Goal: Task Accomplishment & Management: Manage account settings

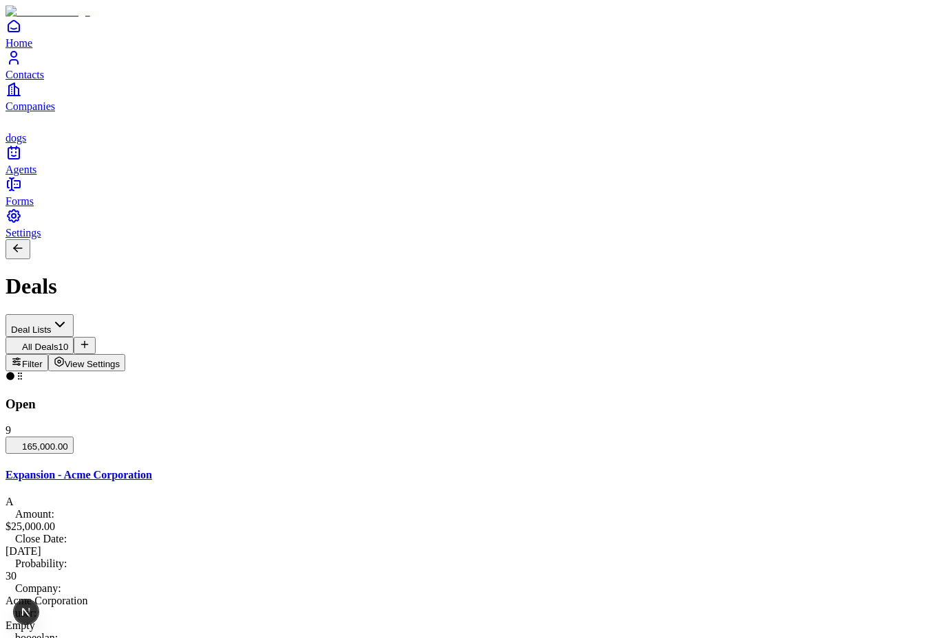
click at [120, 359] on span "View Settings" at bounding box center [93, 364] width 56 height 10
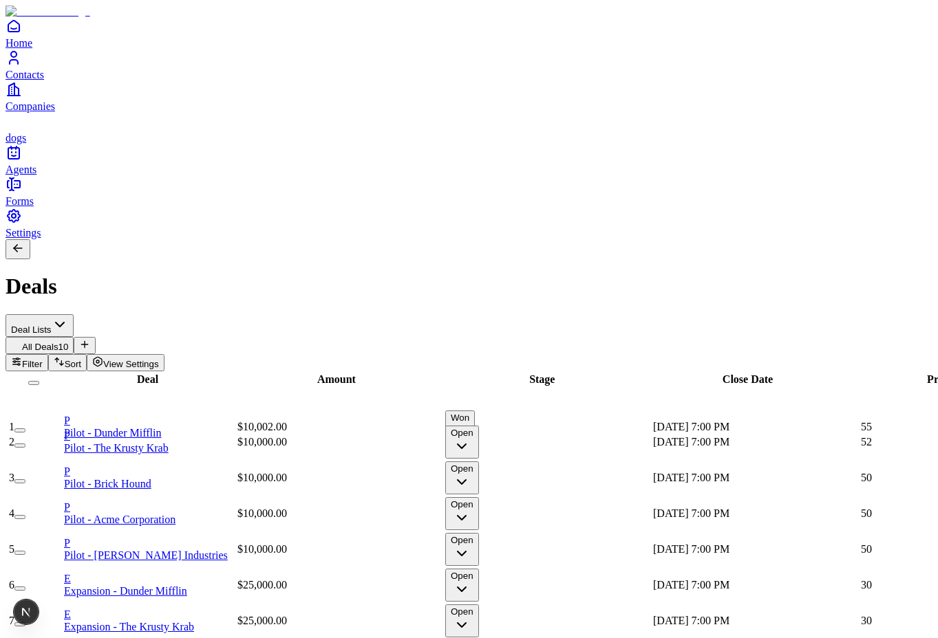
click at [159, 359] on span "View Settings" at bounding box center [131, 364] width 56 height 10
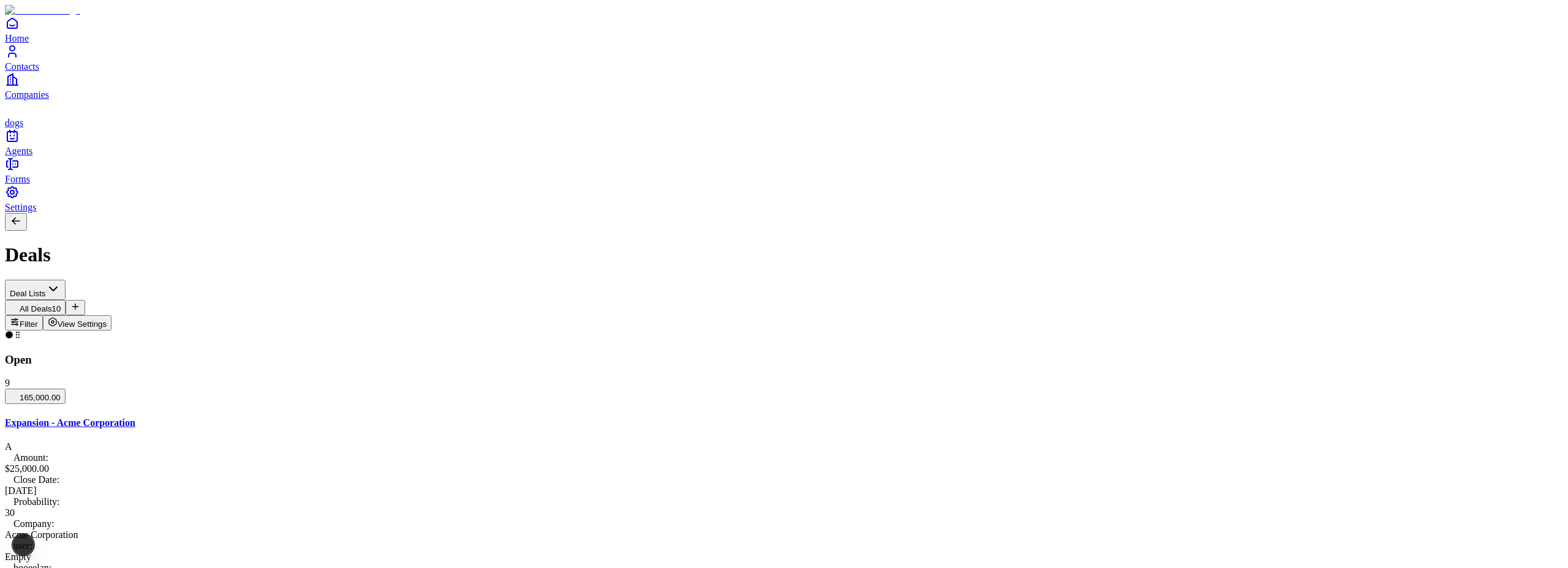
click at [30, 184] on span "Forms" at bounding box center [18, 179] width 25 height 11
click at [37, 213] on span "Settings" at bounding box center [21, 207] width 32 height 11
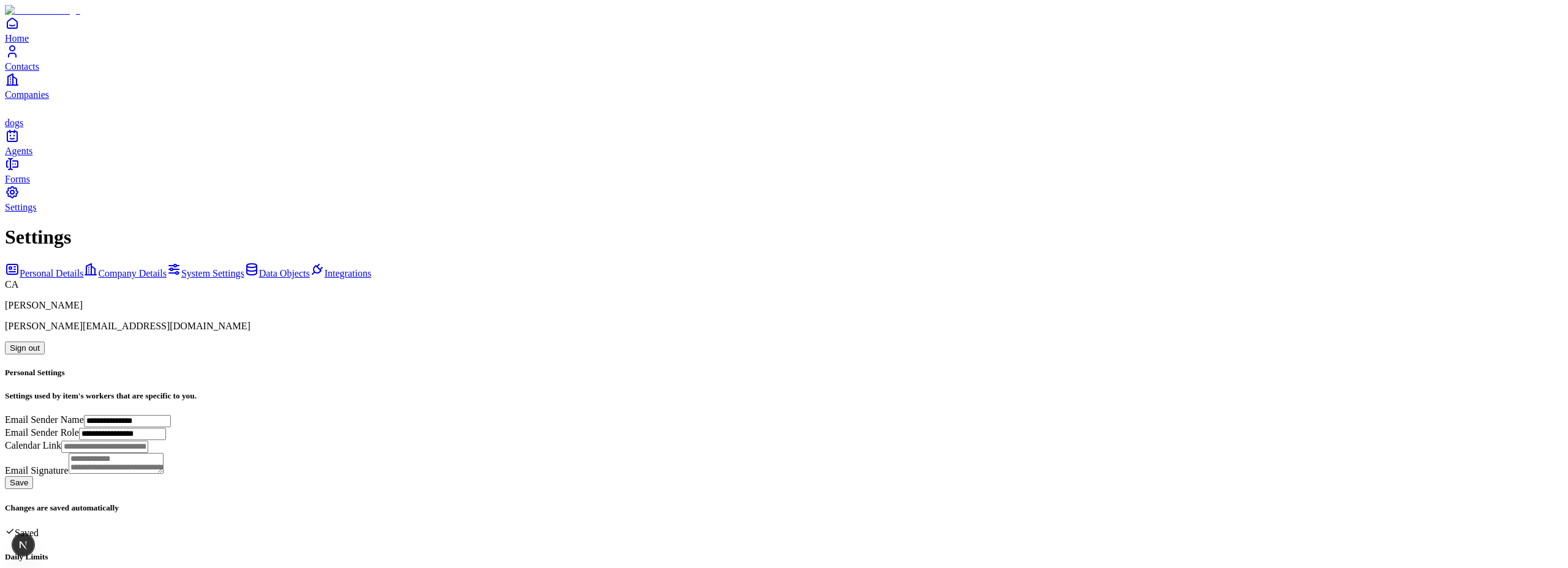
click at [244, 268] on link "Data Objects" at bounding box center [277, 273] width 66 height 11
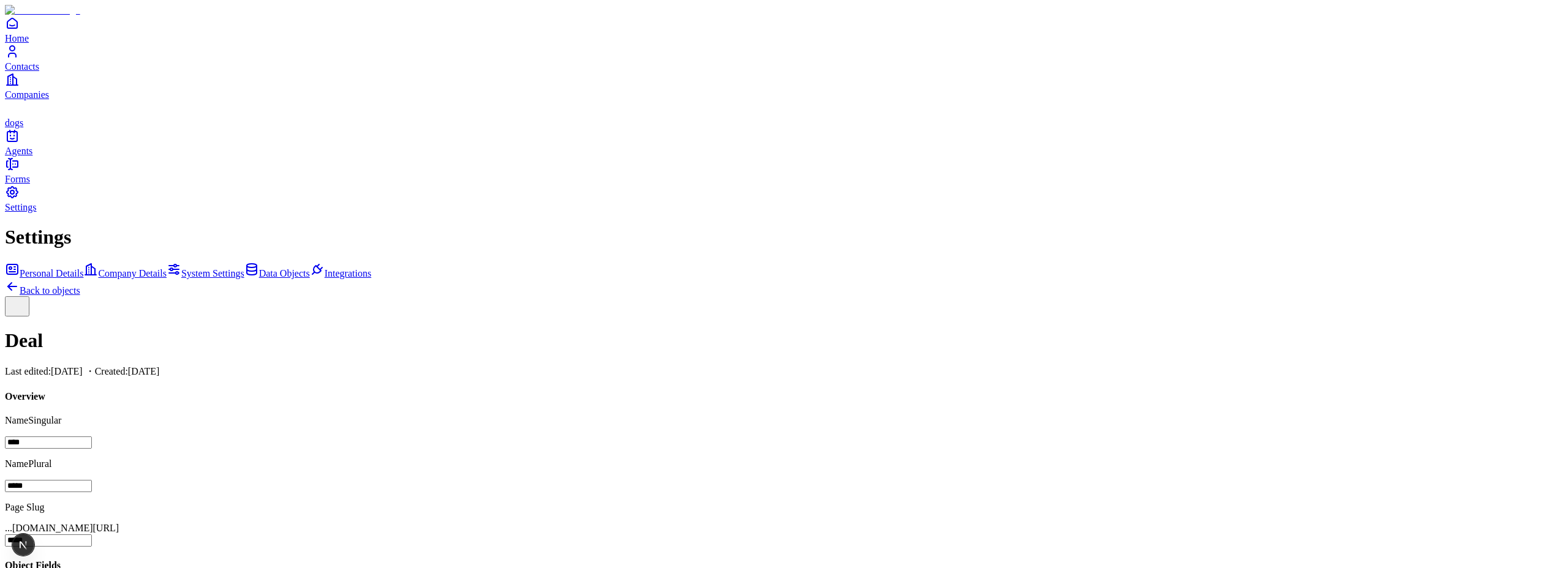
scroll to position [548, 0]
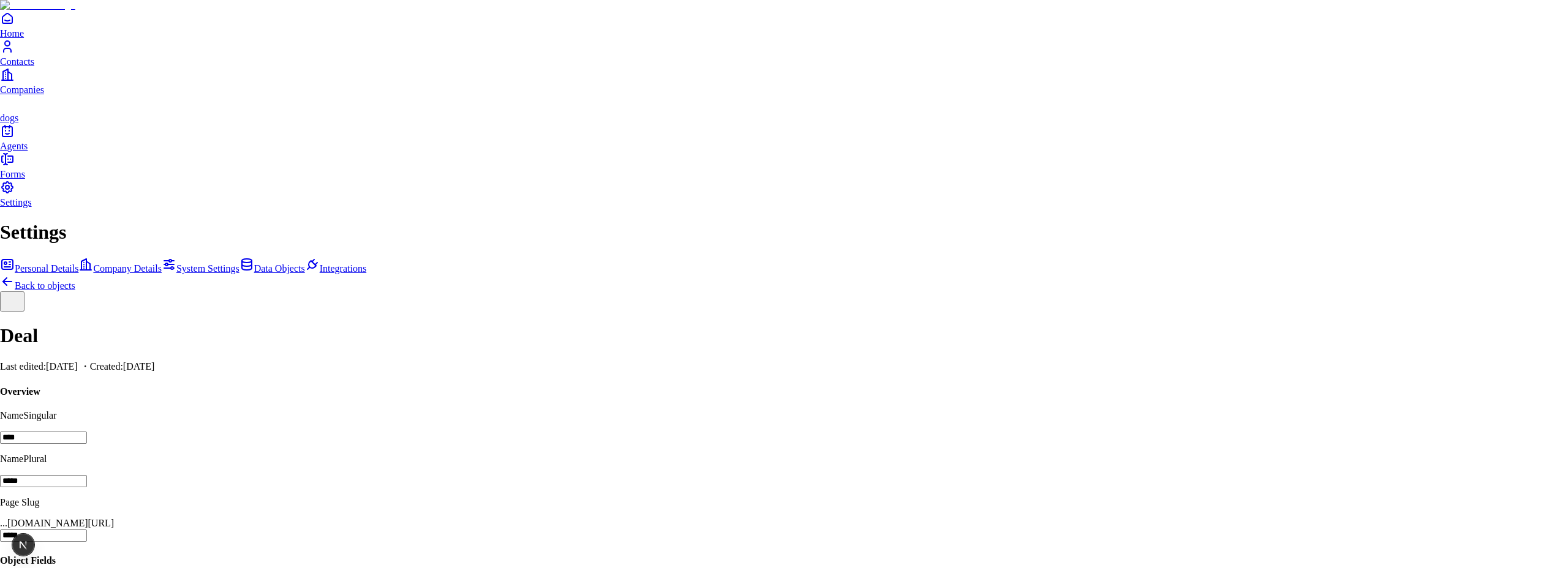
scroll to position [93, 0]
type input "**********"
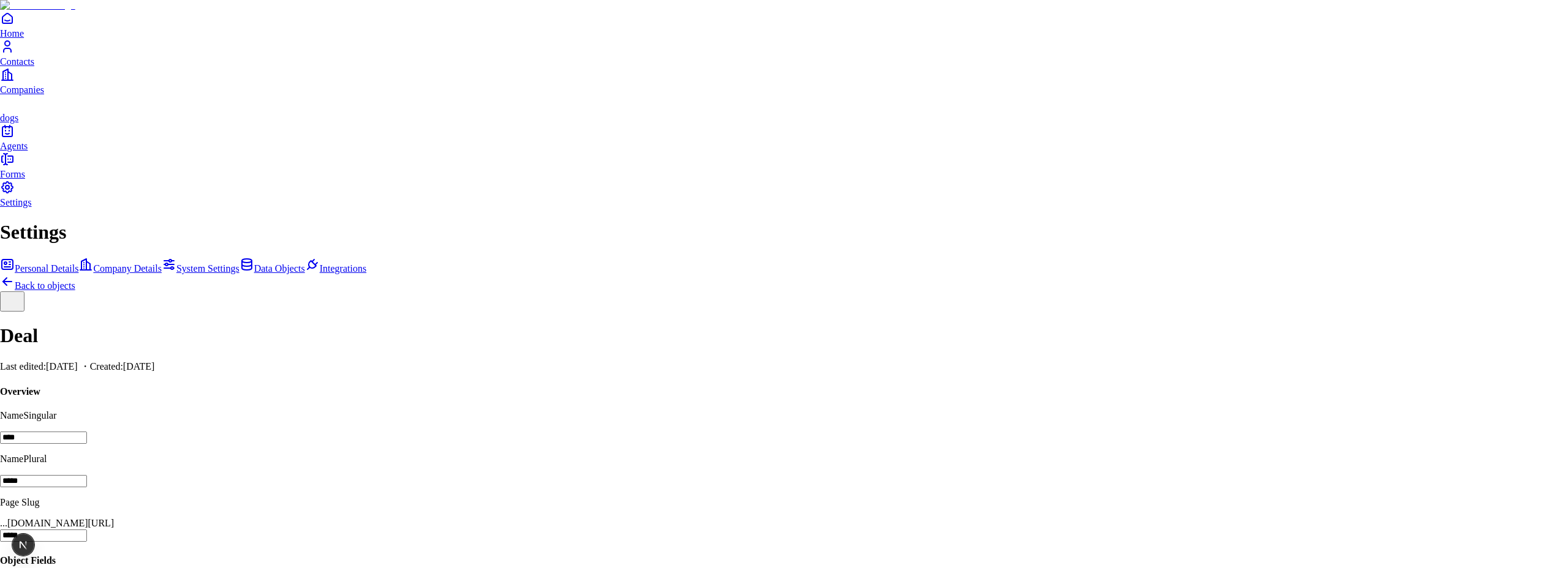
type input "*******"
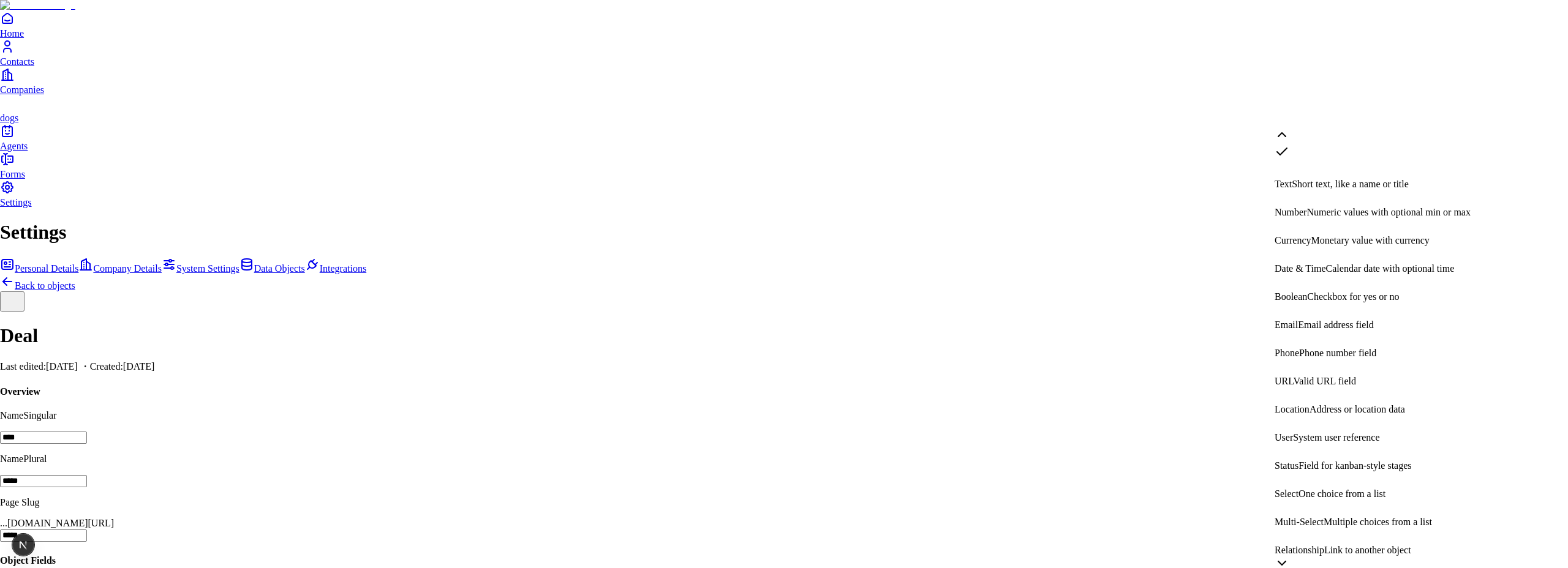
scroll to position [231, 0]
select select "**********"
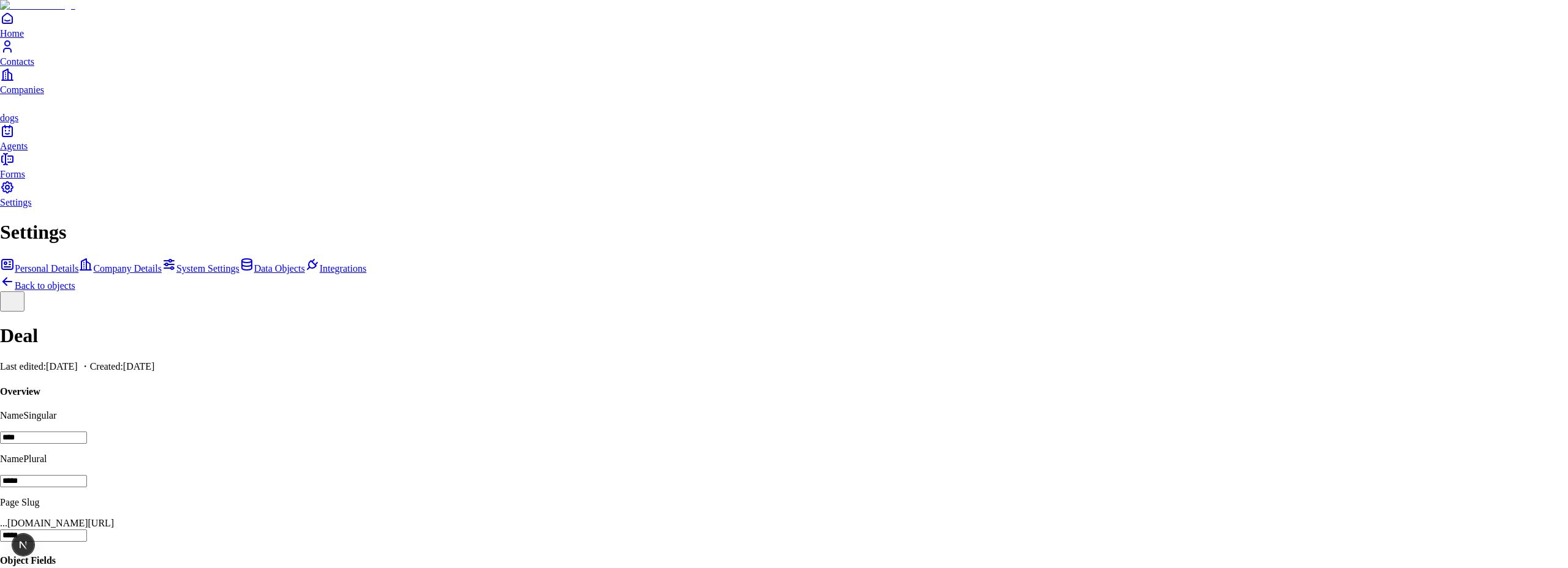
scroll to position [82, 0]
type input "***"
select select "*"
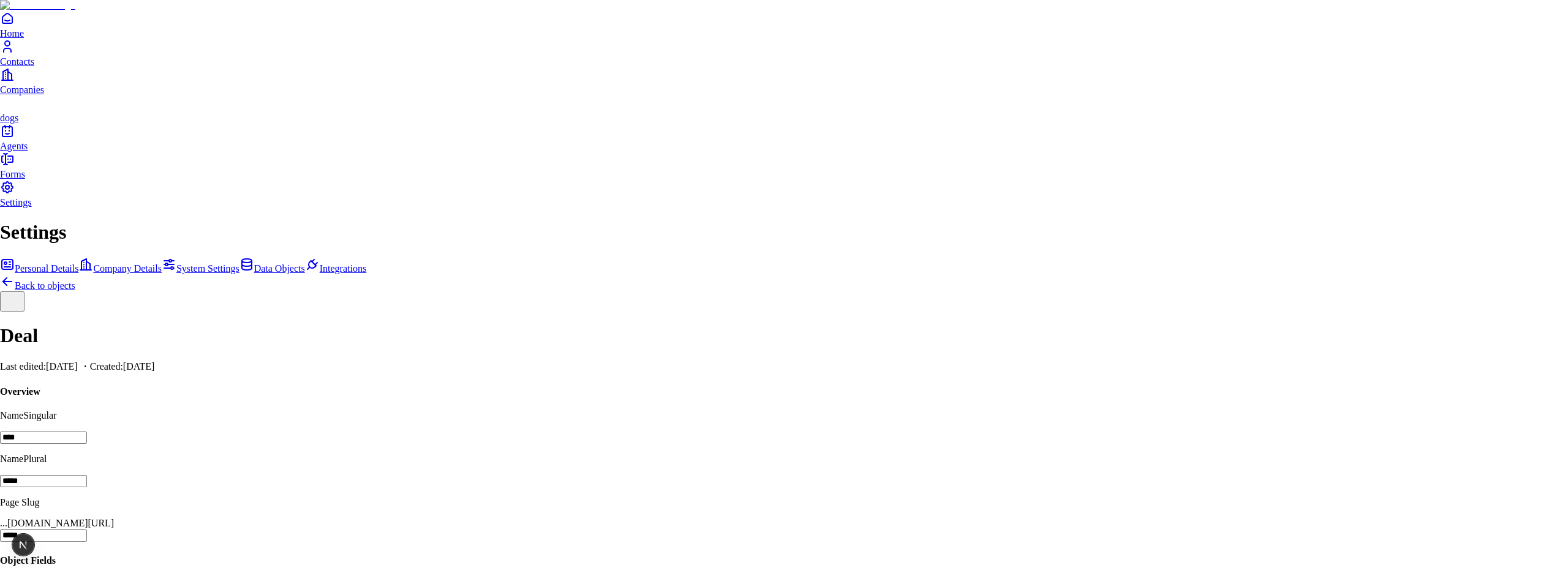
type input "**********"
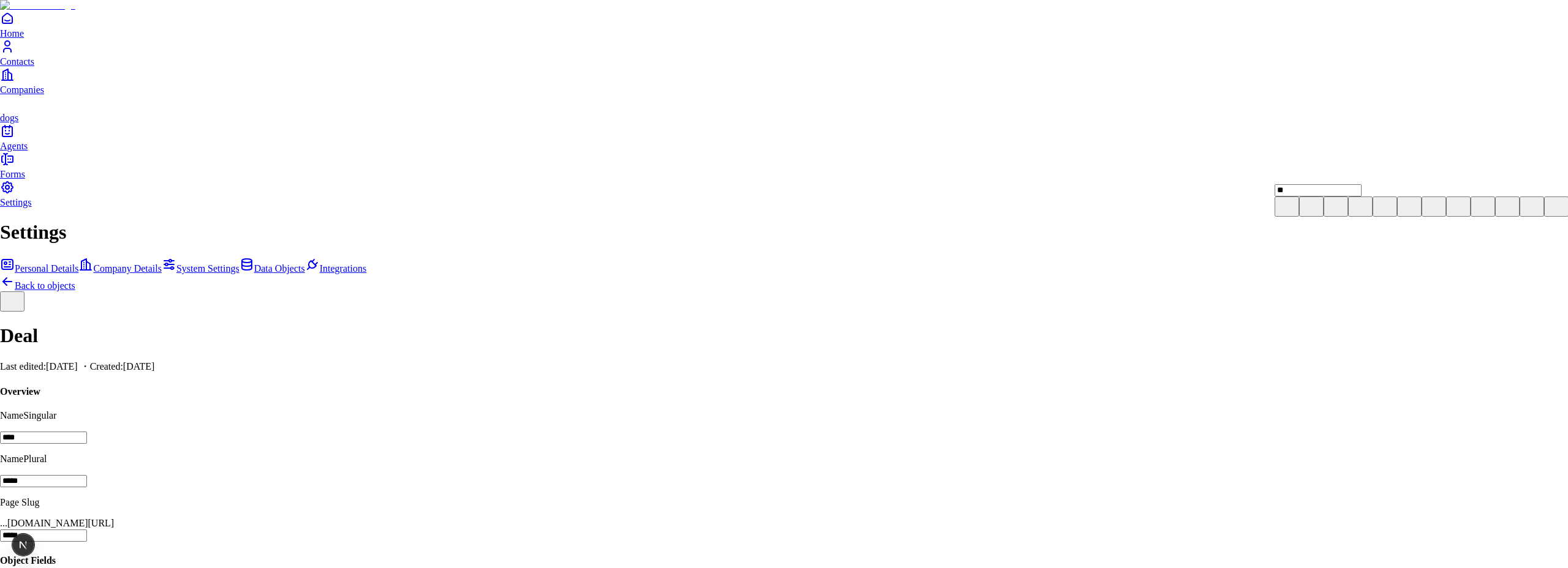
type input "*"
type input "****"
click at [1319, 213] on icon at bounding box center [1312, 206] width 15 height 15
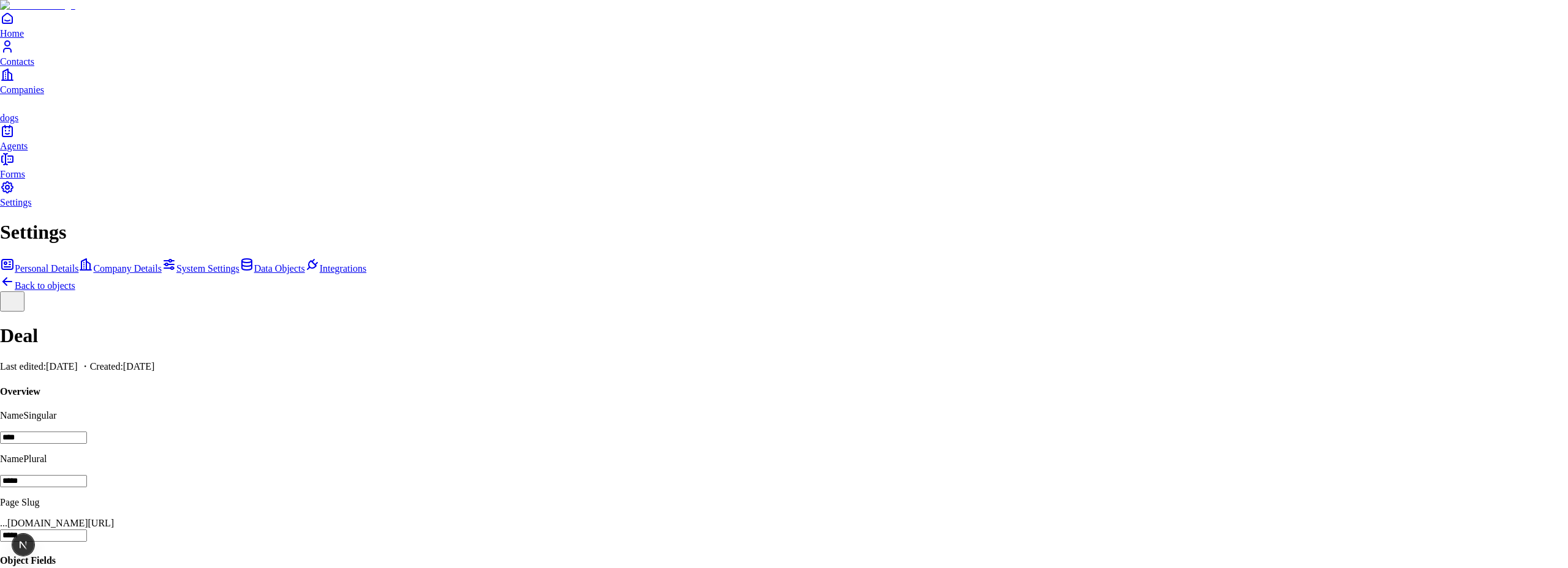
scroll to position [58, 0]
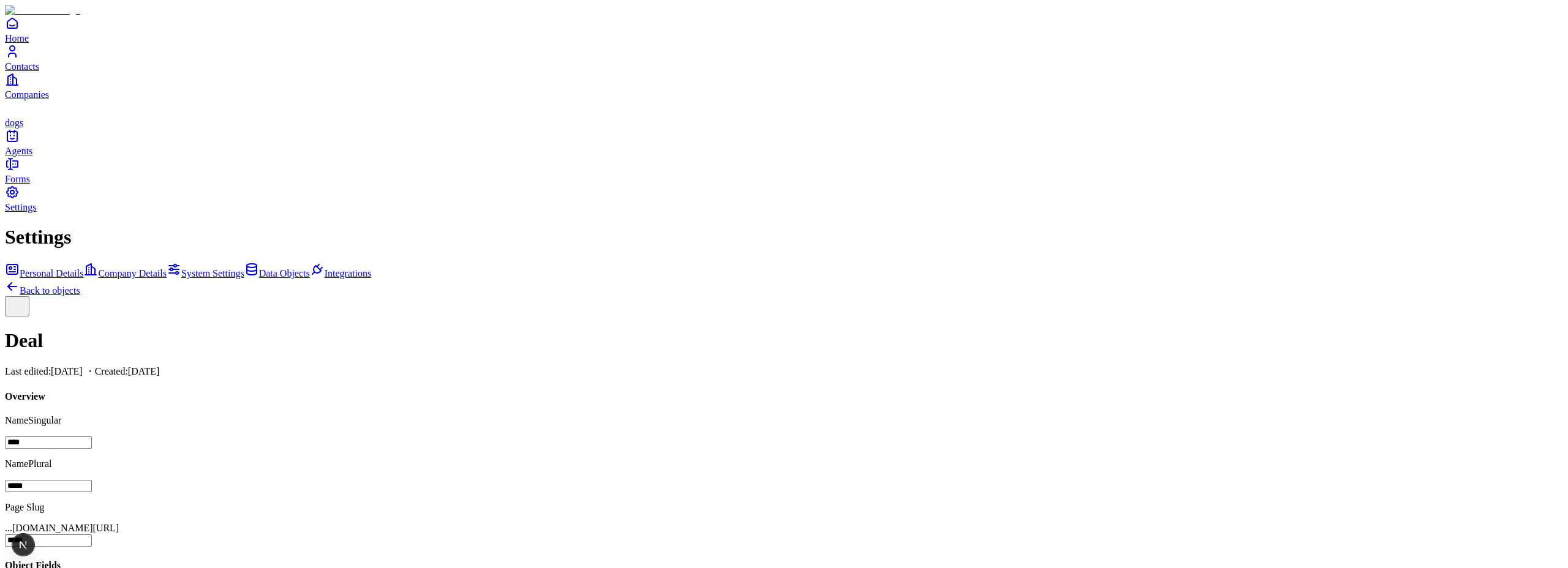
scroll to position [18, 0]
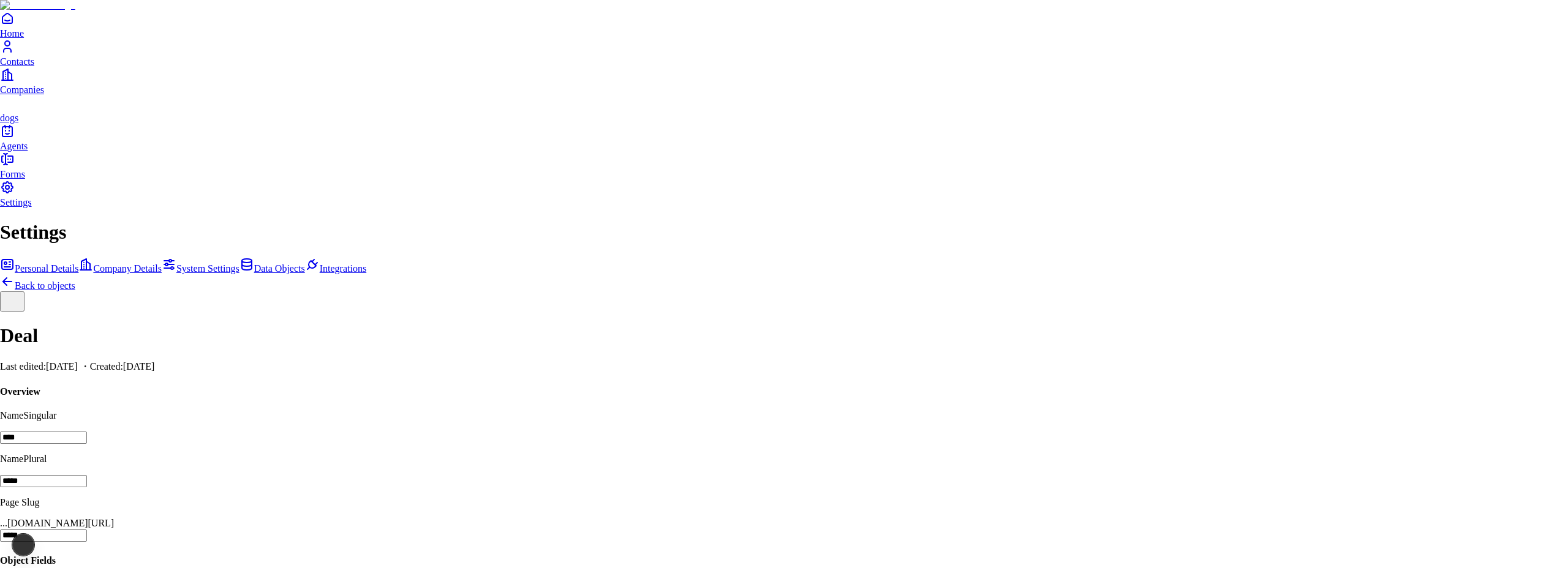
type input "**********"
type input "****"
click at [1426, 213] on icon at bounding box center [1434, 206] width 15 height 15
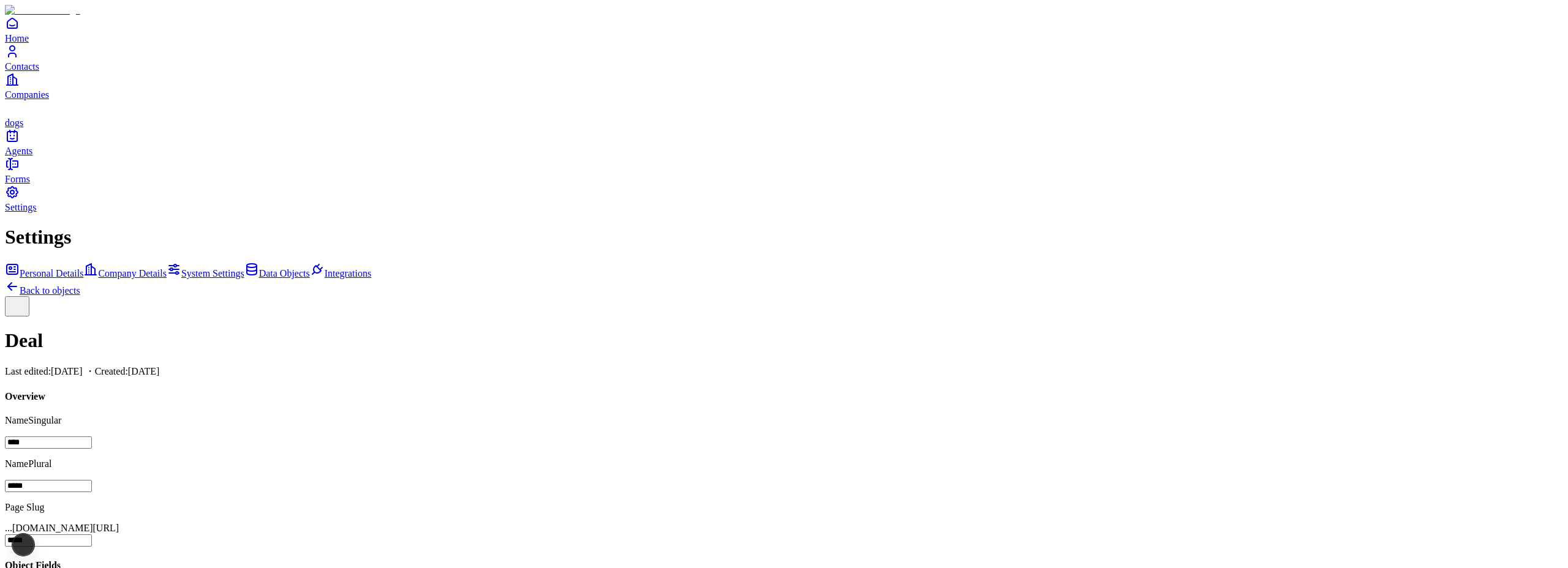
click at [32, 100] on link "Companies" at bounding box center [784, 85] width 1558 height 28
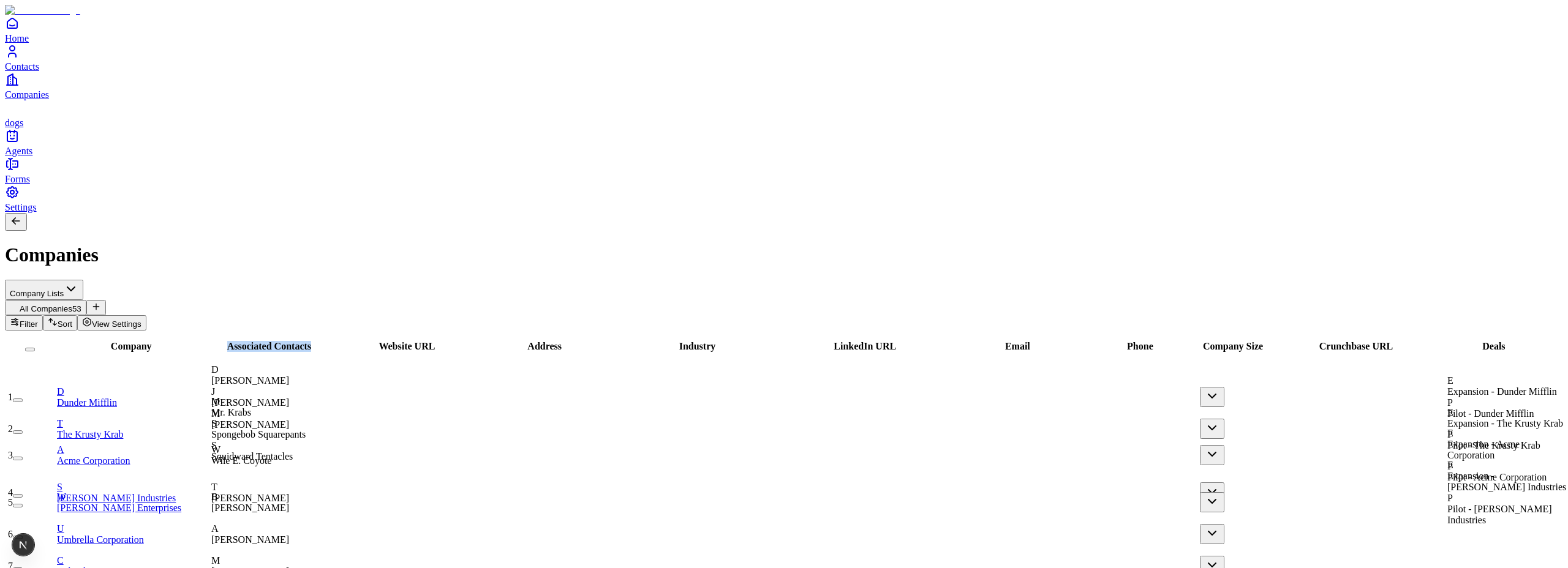
drag, startPoint x: 240, startPoint y: 118, endPoint x: 258, endPoint y: 118, distance: 18.0
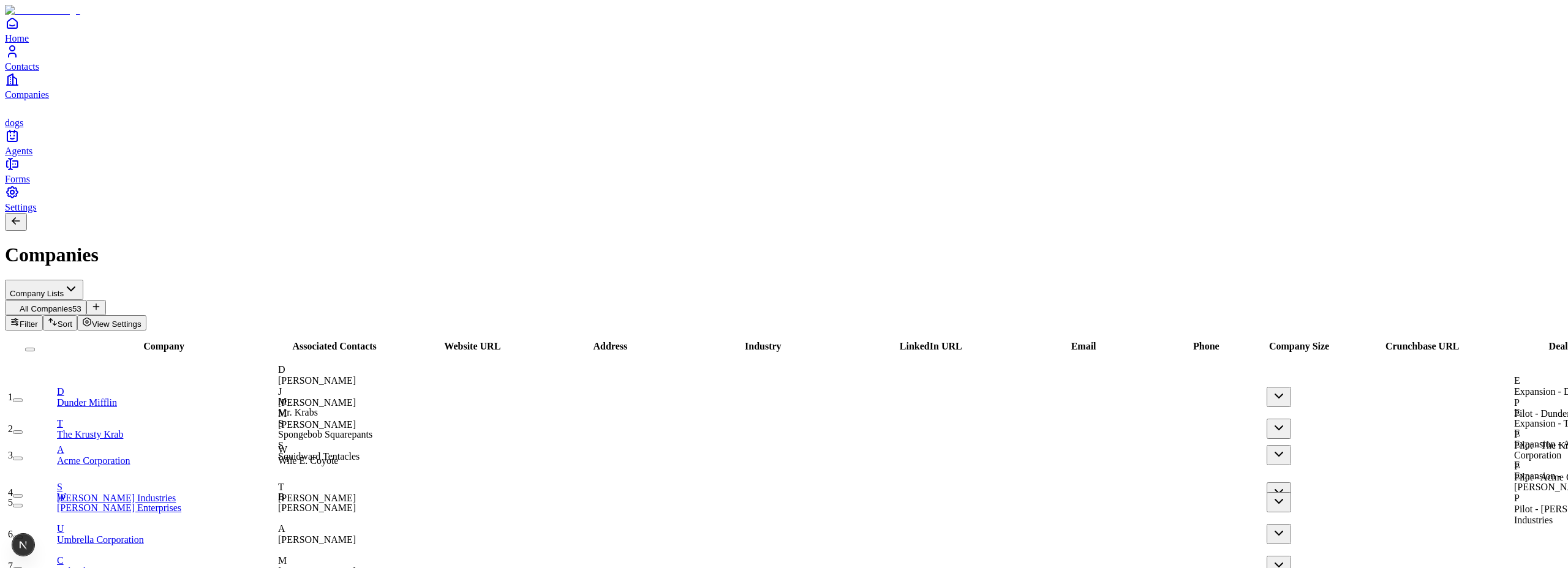
drag, startPoint x: 254, startPoint y: 115, endPoint x: 280, endPoint y: 113, distance: 26.1
click at [272, 341] on div "Company" at bounding box center [164, 346] width 215 height 11
drag, startPoint x: 133, startPoint y: 115, endPoint x: 226, endPoint y: 110, distance: 93.1
click at [225, 341] on div "Company" at bounding box center [164, 346] width 215 height 11
drag, startPoint x: 234, startPoint y: 117, endPoint x: 375, endPoint y: 108, distance: 141.3
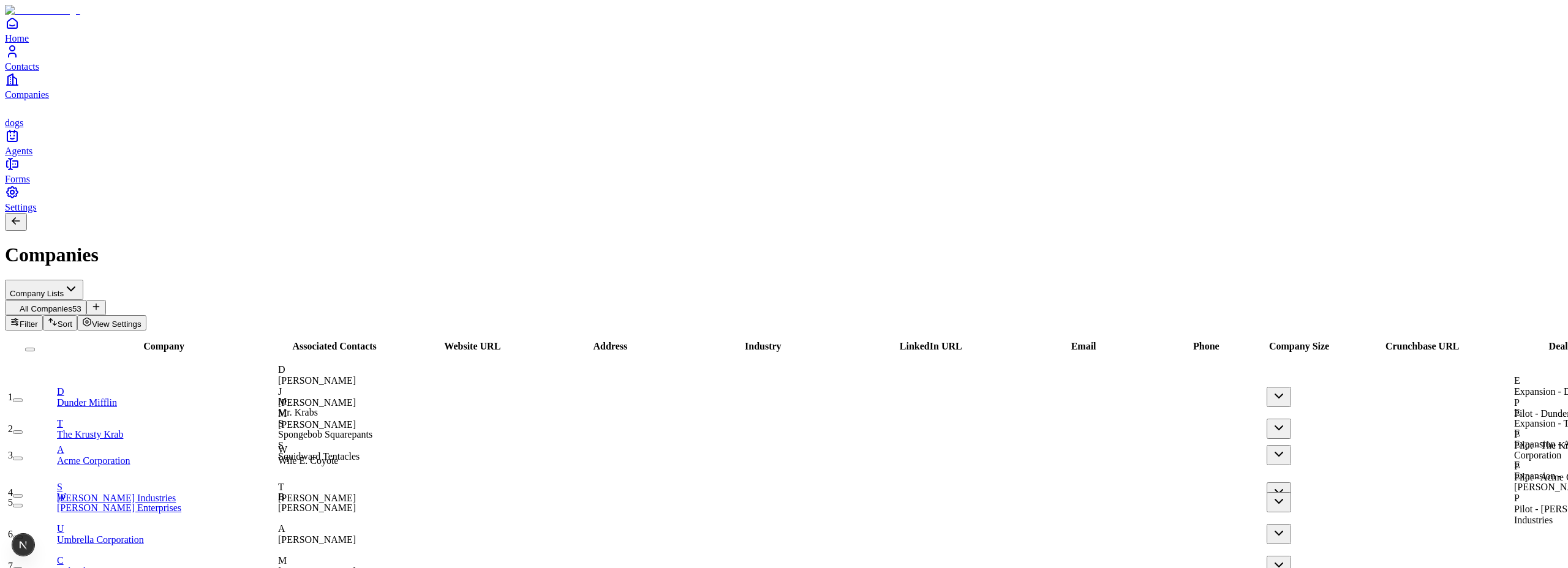
click at [375, 332] on tr "Company Associated Contacts Website URL Address Industry LinkedIn URL Email Pho…" at bounding box center [996, 346] width 1980 height 29
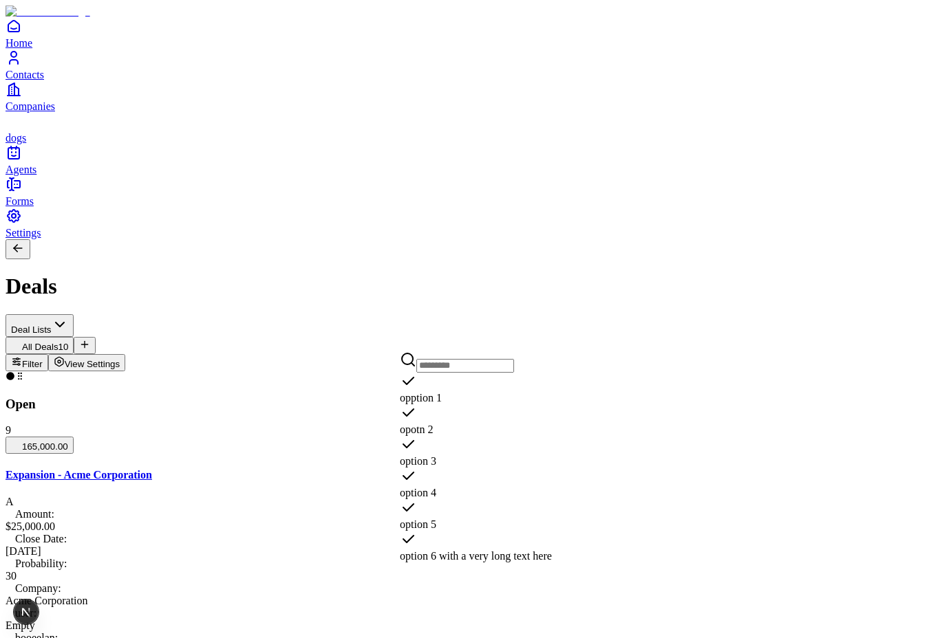
click at [488, 550] on span "option 6 with a very long text here" at bounding box center [476, 556] width 152 height 12
click at [442, 402] on span "opption 1" at bounding box center [421, 398] width 42 height 12
click at [433, 424] on span "opotn 2" at bounding box center [416, 430] width 33 height 12
click at [466, 436] on div "option 3" at bounding box center [476, 452] width 152 height 32
click at [436, 487] on span "option 4" at bounding box center [418, 493] width 36 height 12
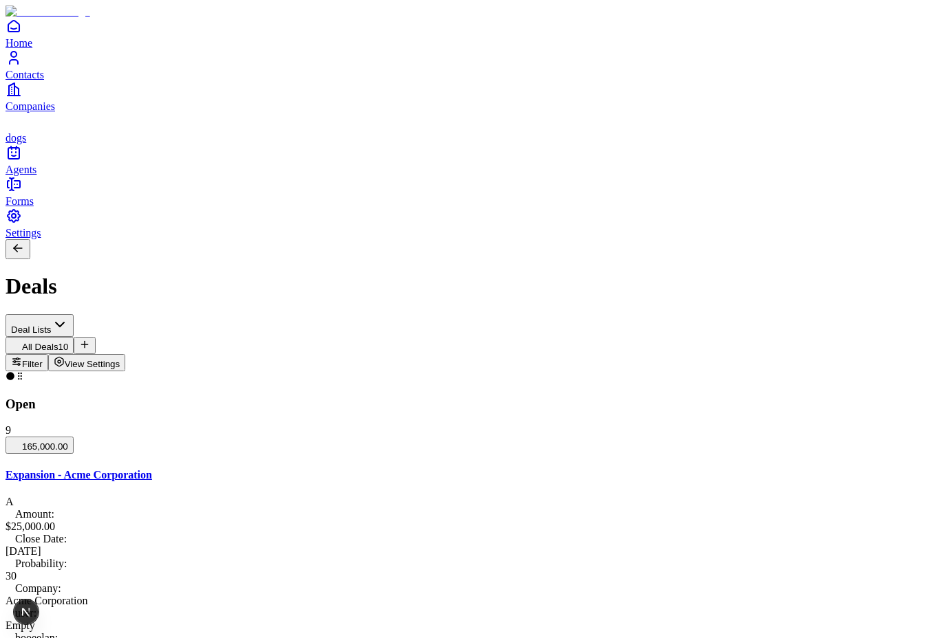
drag, startPoint x: 525, startPoint y: 440, endPoint x: 475, endPoint y: 444, distance: 50.4
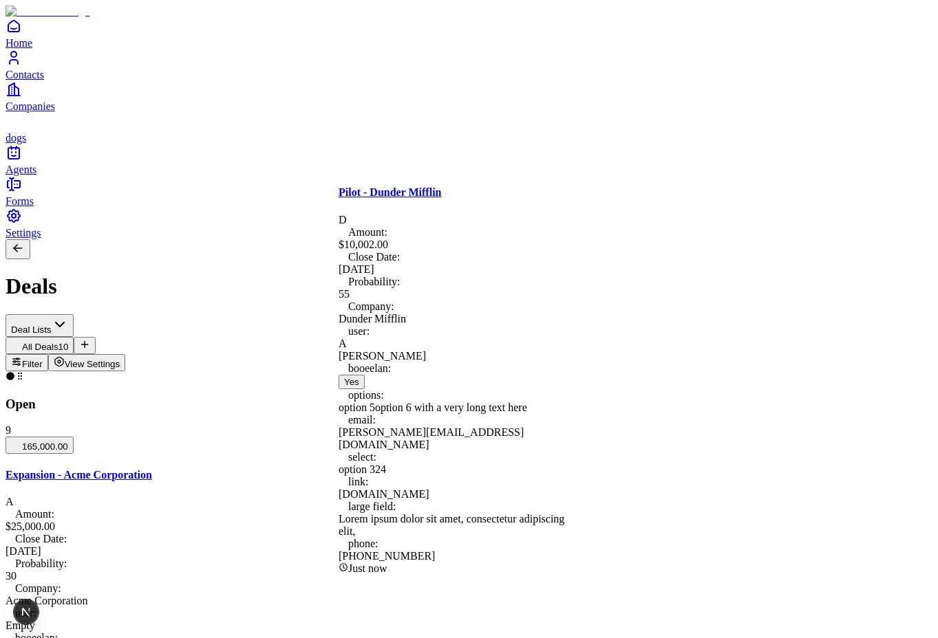
drag, startPoint x: 522, startPoint y: 219, endPoint x: 638, endPoint y: 224, distance: 115.7
drag, startPoint x: 702, startPoint y: 228, endPoint x: 563, endPoint y: 236, distance: 139.2
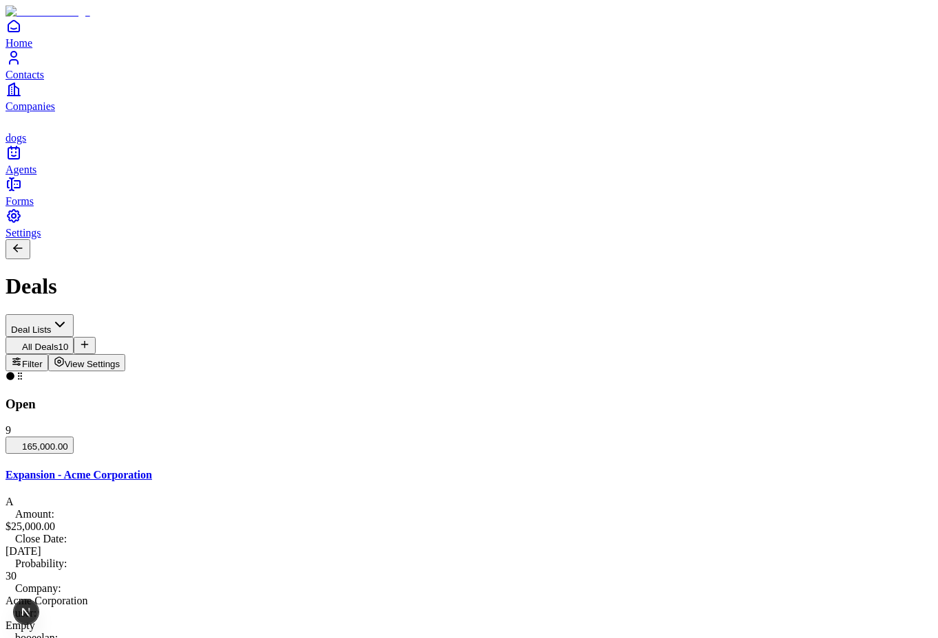
scroll to position [0, 117]
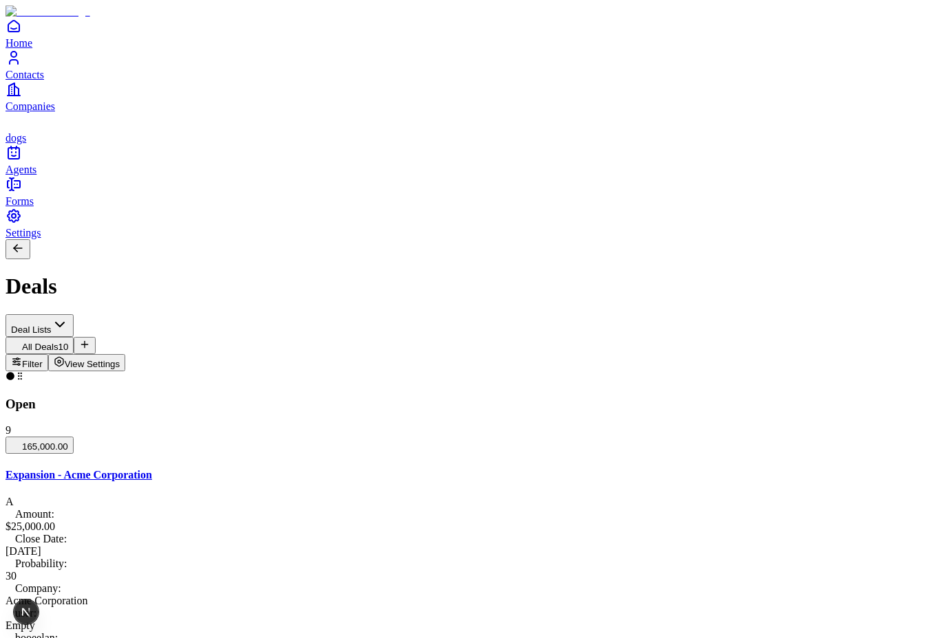
click at [126, 354] on button "View Settings" at bounding box center [87, 362] width 78 height 17
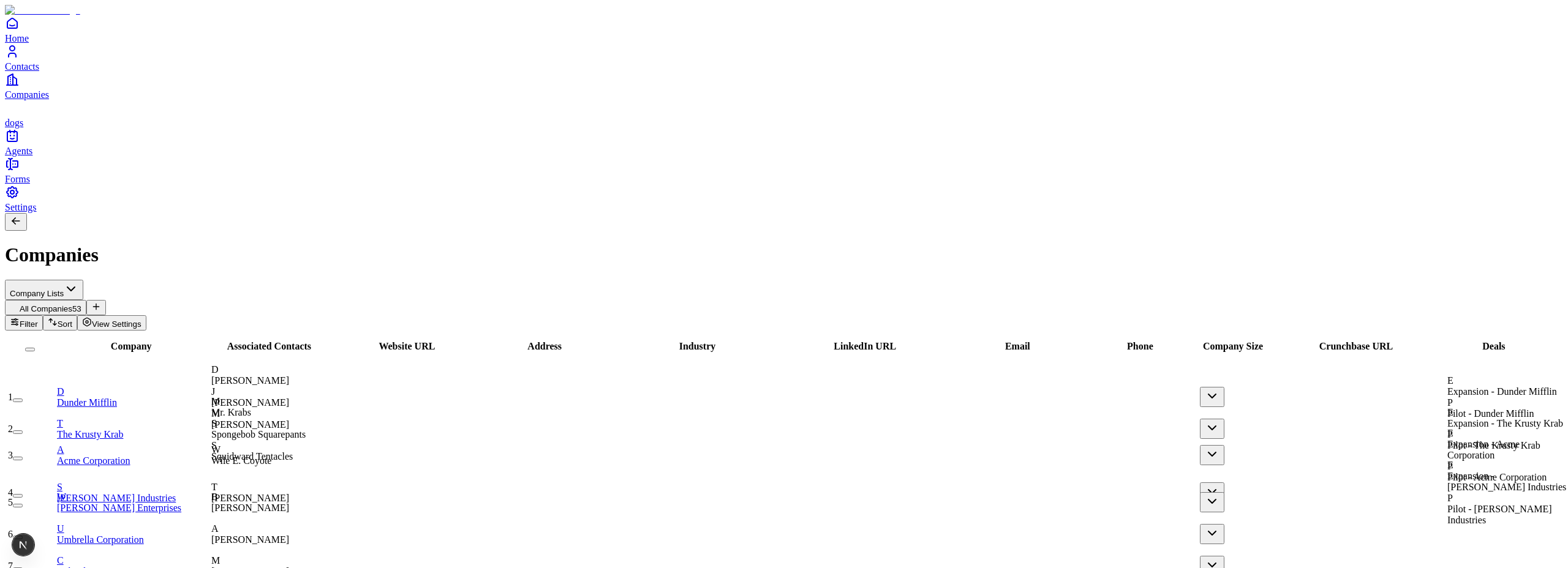
drag, startPoint x: 142, startPoint y: 115, endPoint x: 356, endPoint y: 93, distance: 215.1
drag, startPoint x: 516, startPoint y: 117, endPoint x: 534, endPoint y: 118, distance: 18.0
click at [501, 354] on div at bounding box center [426, 354] width 150 height 0
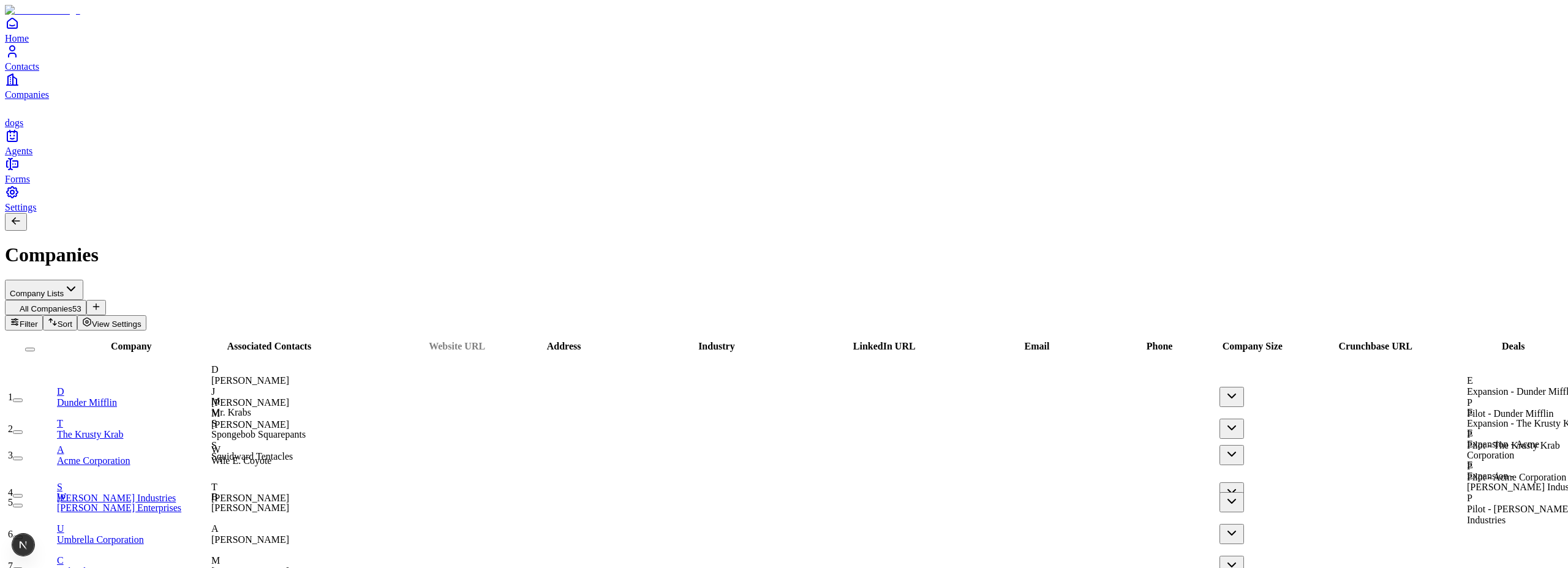
drag, startPoint x: 538, startPoint y: 114, endPoint x: 578, endPoint y: 114, distance: 40.0
click at [541, 353] on div at bounding box center [457, 353] width 169 height 0
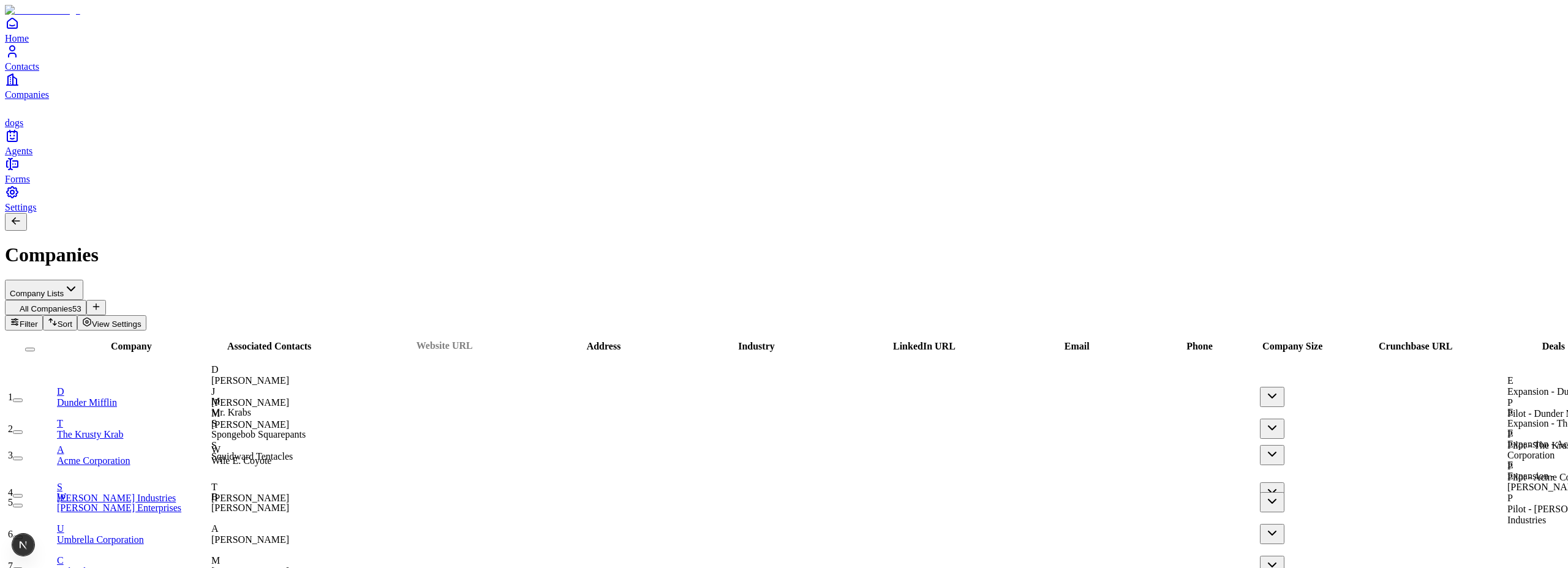
drag, startPoint x: 578, startPoint y: 112, endPoint x: 586, endPoint y: 112, distance: 8.0
click at [548, 352] on div at bounding box center [444, 352] width 209 height 0
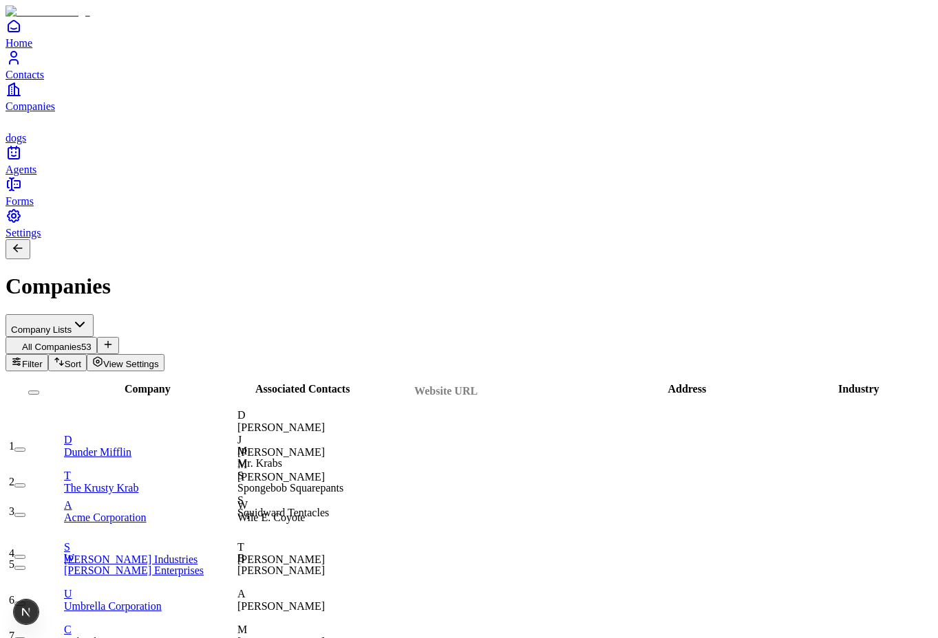
drag, startPoint x: 658, startPoint y: 127, endPoint x: 609, endPoint y: 129, distance: 48.9
click at [568, 398] on div at bounding box center [446, 398] width 244 height 0
drag, startPoint x: 609, startPoint y: 128, endPoint x: 571, endPoint y: 131, distance: 37.9
click at [535, 398] on div at bounding box center [437, 398] width 195 height 0
drag, startPoint x: 480, startPoint y: 125, endPoint x: 449, endPoint y: 125, distance: 31.0
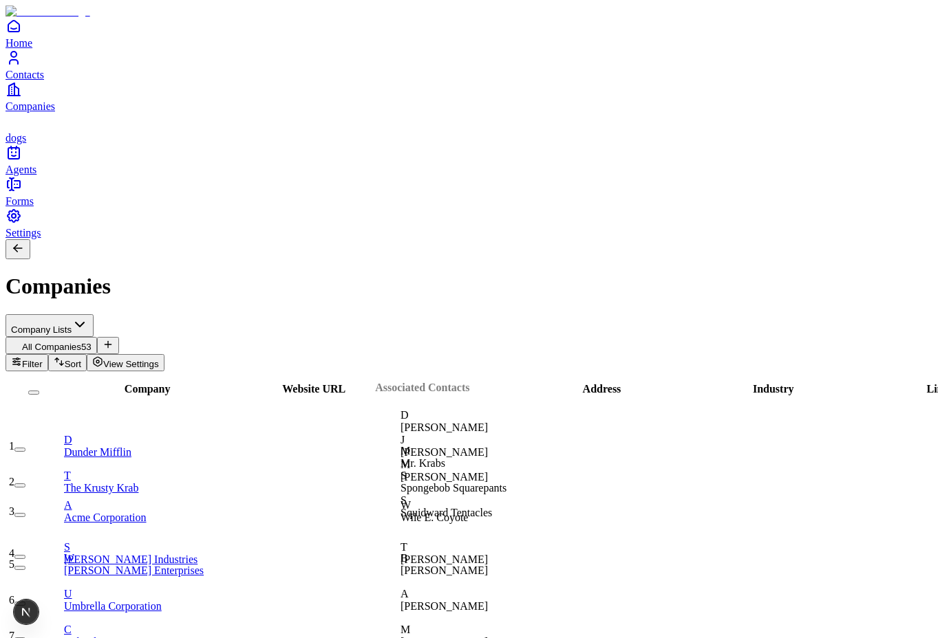
drag, startPoint x: 325, startPoint y: 122, endPoint x: 444, endPoint y: 120, distance: 118.3
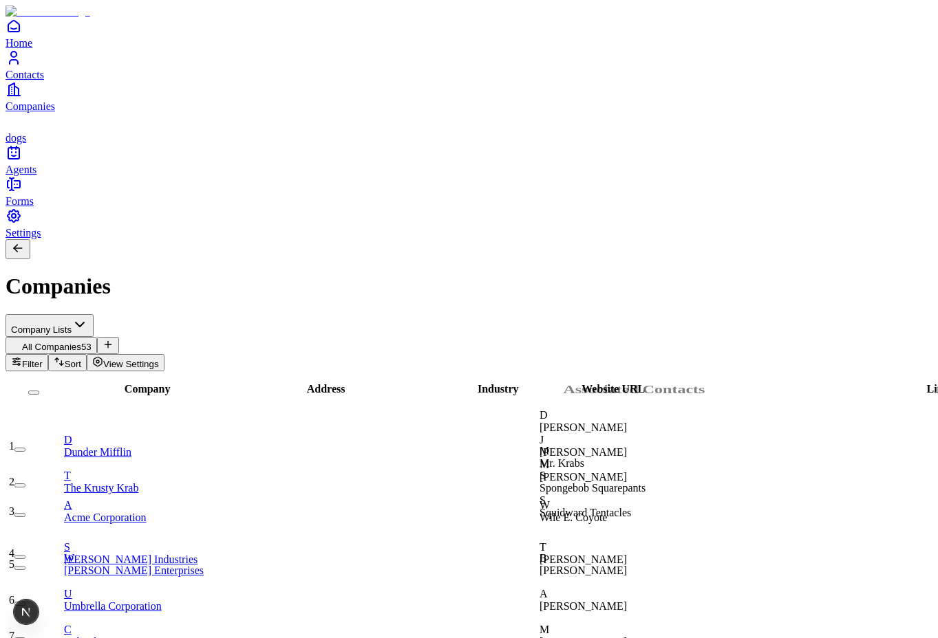
scroll to position [0, 197]
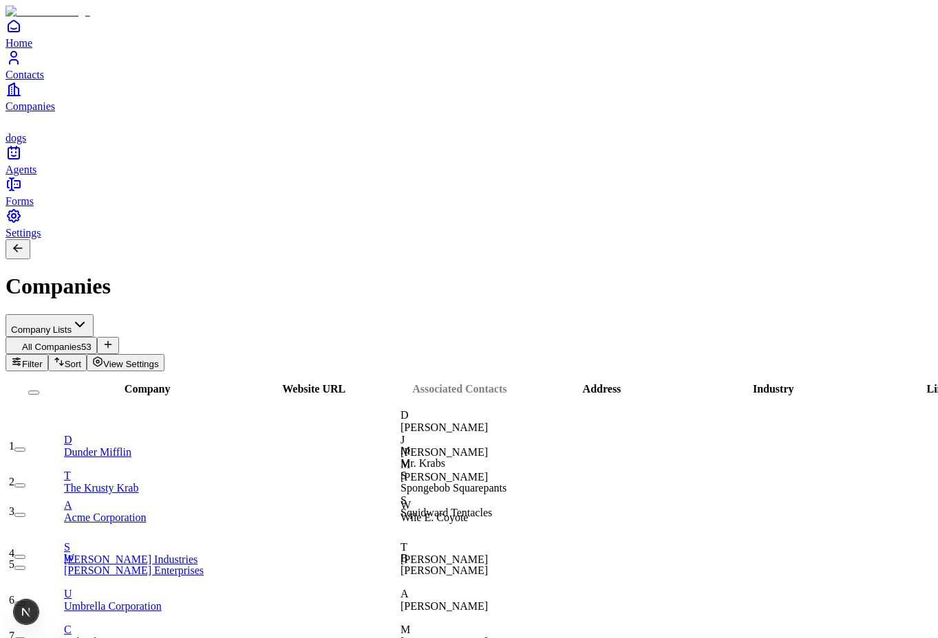
drag, startPoint x: 550, startPoint y: 128, endPoint x: 348, endPoint y: 128, distance: 201.6
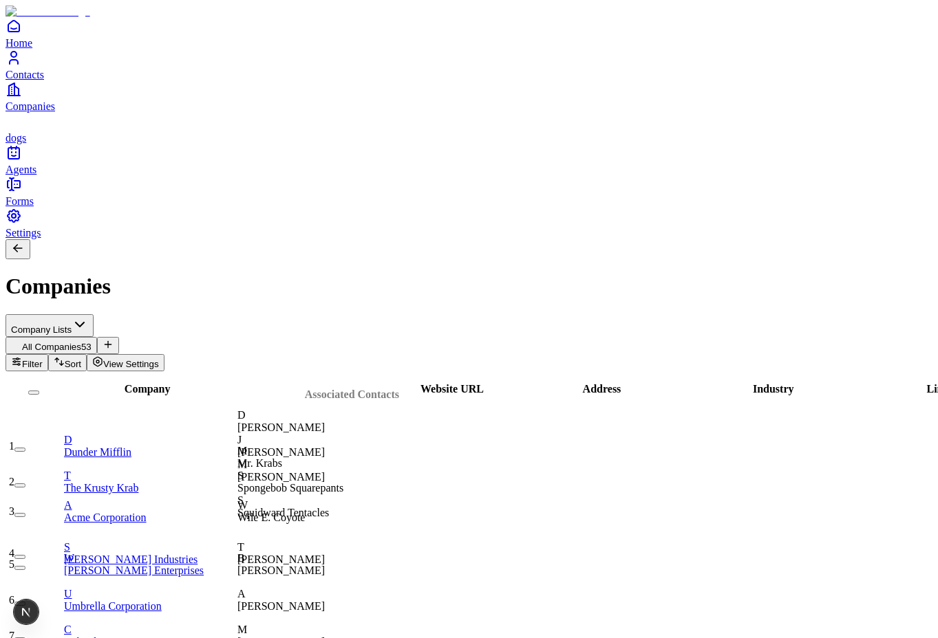
drag, startPoint x: 517, startPoint y: 123, endPoint x: 399, endPoint y: 128, distance: 118.4
